Goal: Information Seeking & Learning: Learn about a topic

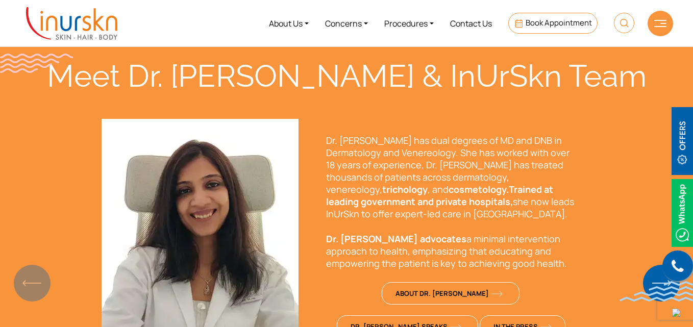
scroll to position [664, 0]
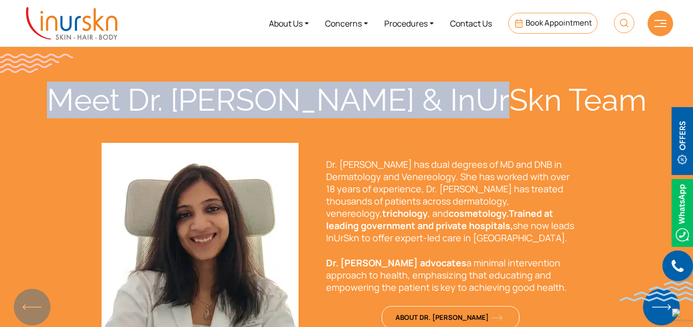
drag, startPoint x: 138, startPoint y: 102, endPoint x: 574, endPoint y: 101, distance: 436.0
click at [574, 101] on div "Meet Dr. [PERSON_NAME] & InUrSkn Team" at bounding box center [346, 100] width 653 height 37
copy div "Meet Dr. [PERSON_NAME] & InUrSkn Team"
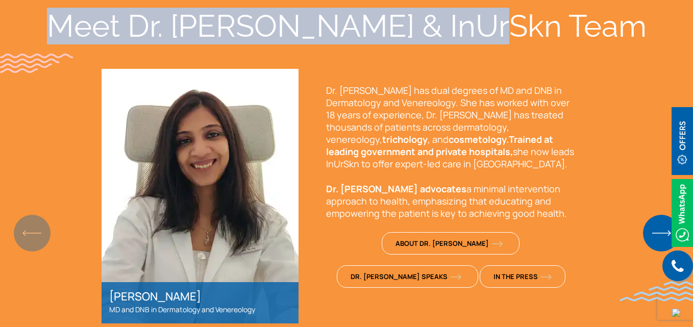
scroll to position [766, 0]
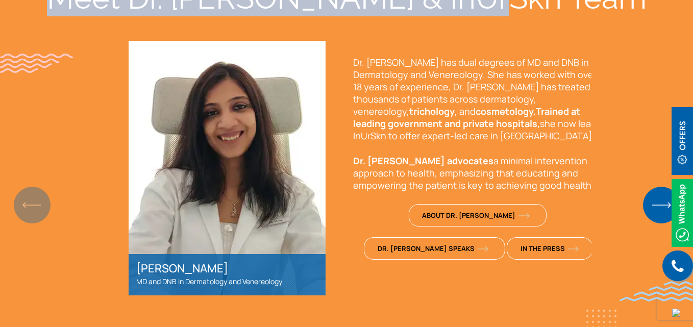
click at [389, 167] on p "Dr. [PERSON_NAME] advocates a minimal intervention approach to health, emphasiz…" at bounding box center [478, 173] width 250 height 37
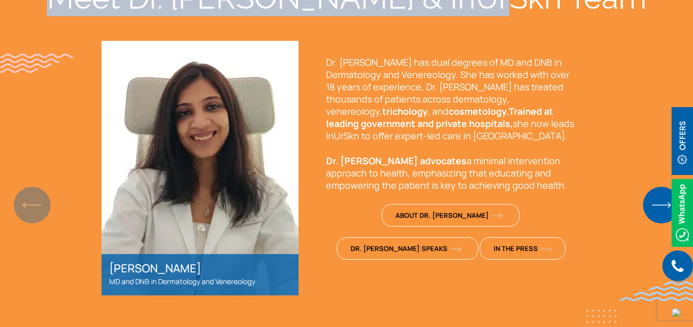
click at [387, 164] on strong "Dr. [PERSON_NAME] advocates" at bounding box center [396, 161] width 140 height 12
click at [349, 164] on strong "Dr. [PERSON_NAME] advocates" at bounding box center [396, 161] width 140 height 12
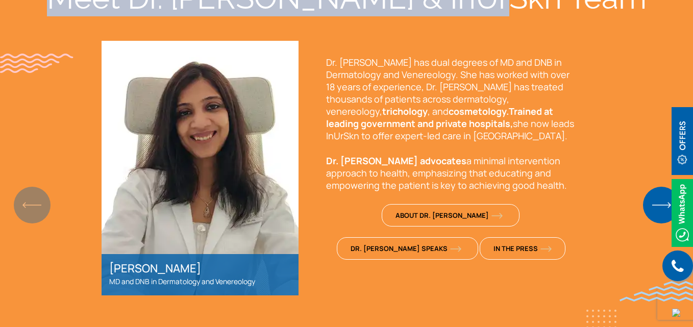
scroll to position [715, 0]
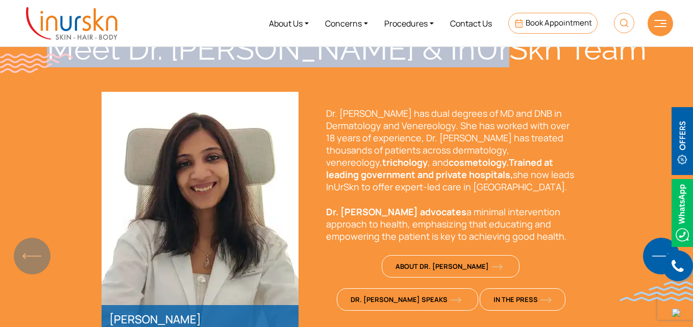
click at [414, 125] on p "Dr. [PERSON_NAME] has dual degrees of MD and DNB in Dermatology and Venereology…" at bounding box center [451, 150] width 250 height 86
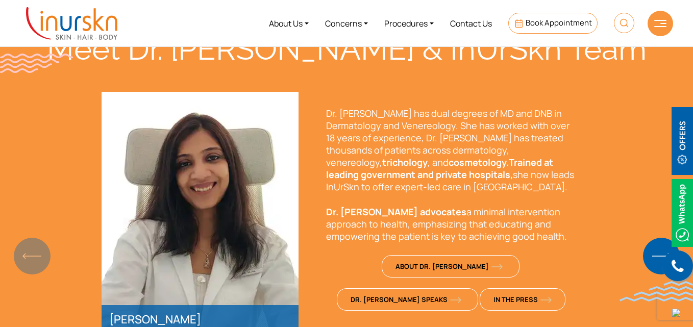
click at [363, 71] on div "Meet Dr. Sejal & InUrSkn Team Dr. Sejal Saheta MD and DNB in Dermatology and Ve…" at bounding box center [346, 202] width 653 height 342
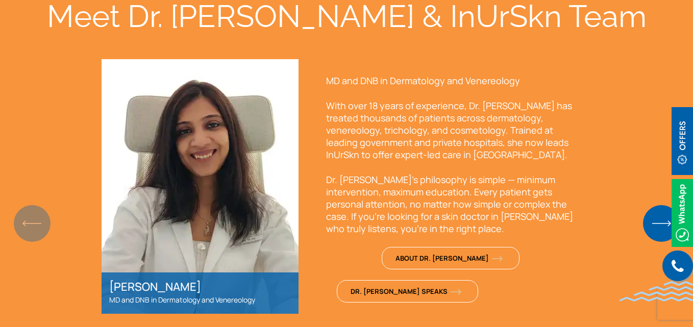
scroll to position [766, 0]
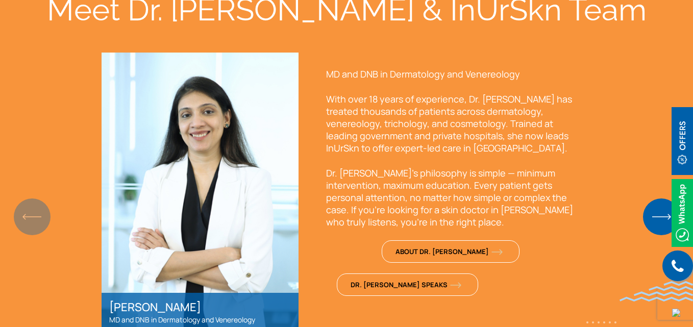
scroll to position [766, 0]
